Goal: Transaction & Acquisition: Purchase product/service

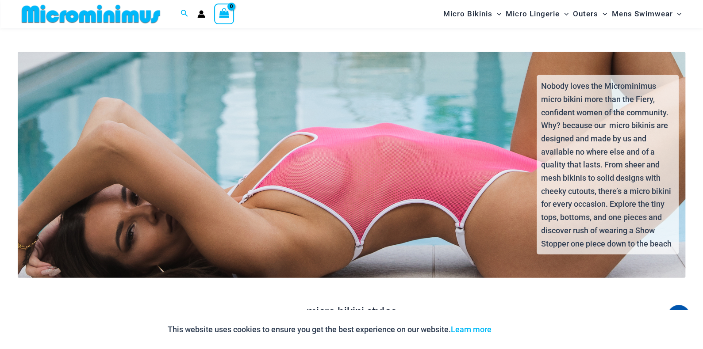
scroll to position [1186, 0]
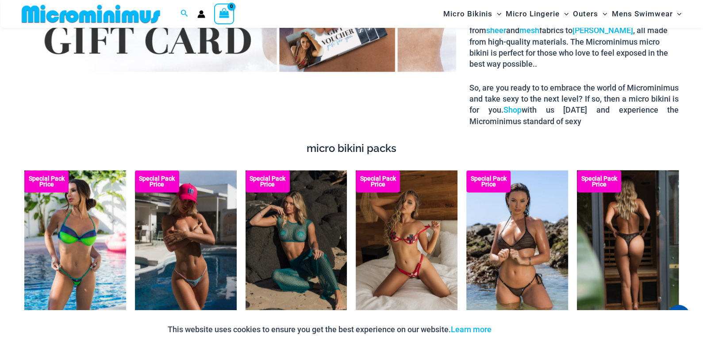
click at [643, 222] on img at bounding box center [628, 247] width 102 height 153
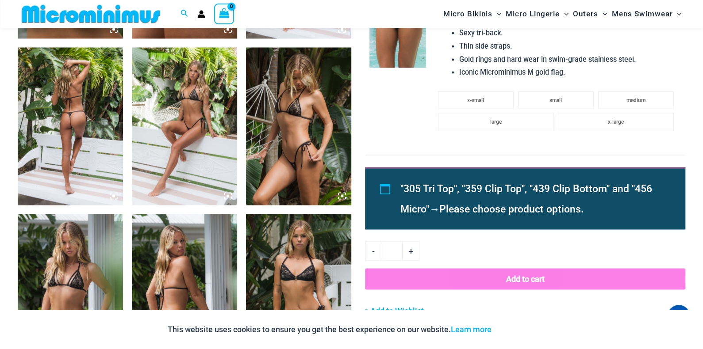
scroll to position [744, 0]
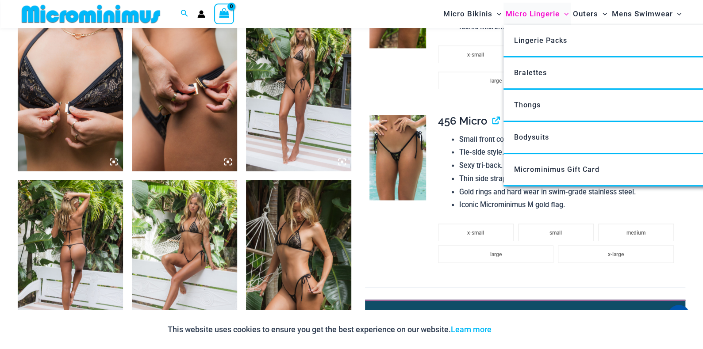
click at [525, 17] on span "Micro Lingerie" at bounding box center [533, 14] width 54 height 23
click at [533, 139] on span "Bodysuits" at bounding box center [531, 137] width 35 height 8
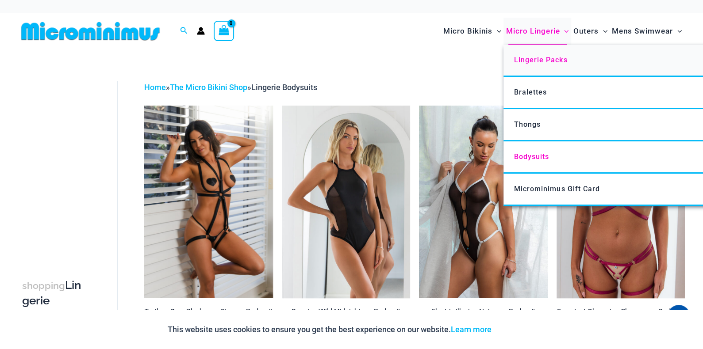
click at [547, 60] on span "Lingerie Packs" at bounding box center [540, 60] width 53 height 8
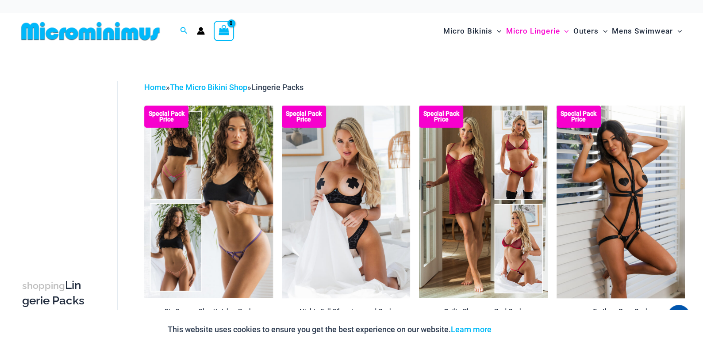
click at [92, 35] on img at bounding box center [91, 31] width 146 height 20
